Goal: Information Seeking & Learning: Learn about a topic

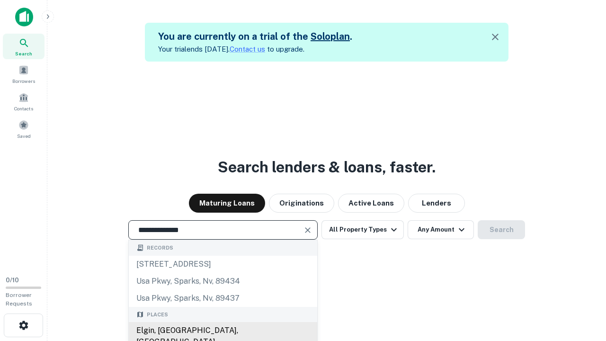
click at [223, 331] on div "Elgin, [GEOGRAPHIC_DATA], [GEOGRAPHIC_DATA]" at bounding box center [223, 336] width 189 height 28
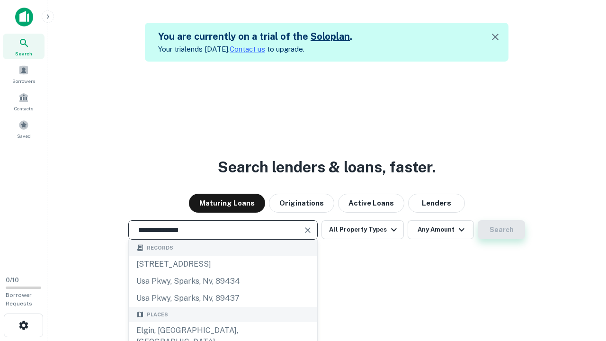
type input "**********"
click at [478, 220] on button "Search" at bounding box center [501, 229] width 47 height 19
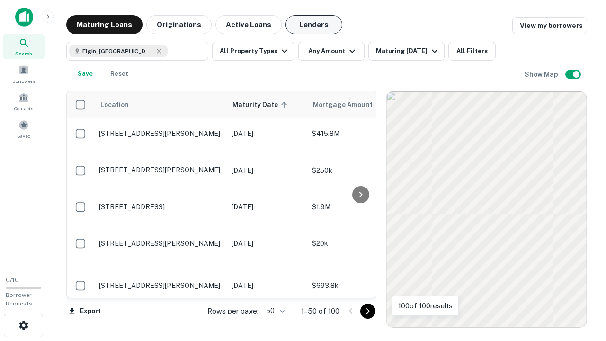
click at [314, 25] on button "Lenders" at bounding box center [314, 24] width 57 height 19
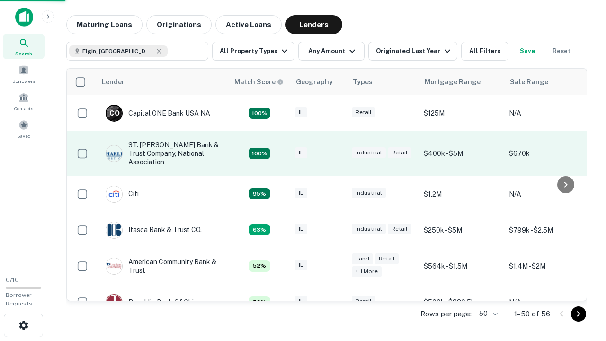
click at [336, 153] on div "IL" at bounding box center [318, 153] width 47 height 13
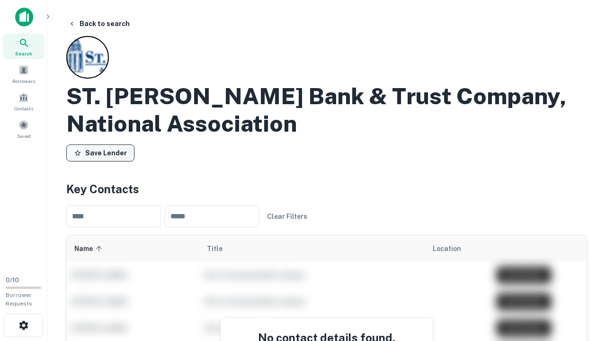
click at [100, 153] on button "Save Lender" at bounding box center [100, 152] width 68 height 17
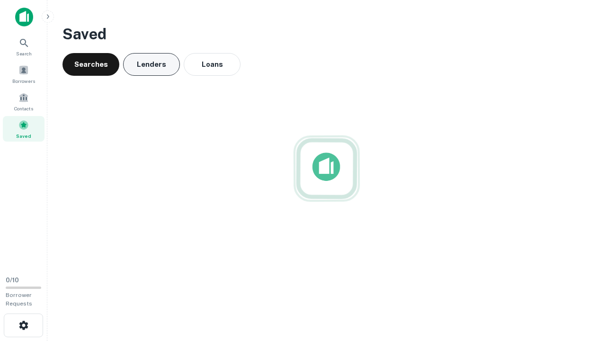
click at [152, 64] on button "Lenders" at bounding box center [151, 64] width 57 height 23
